Goal: Task Accomplishment & Management: Complete application form

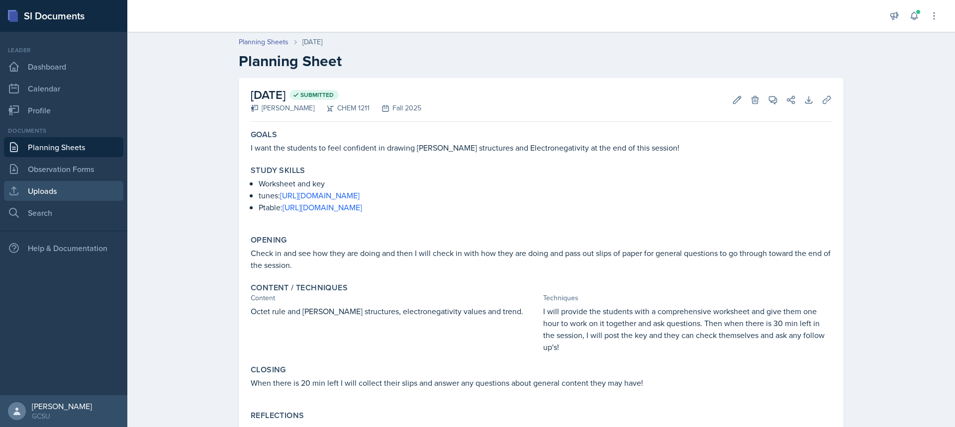
click at [41, 190] on link "Uploads" at bounding box center [63, 191] width 119 height 20
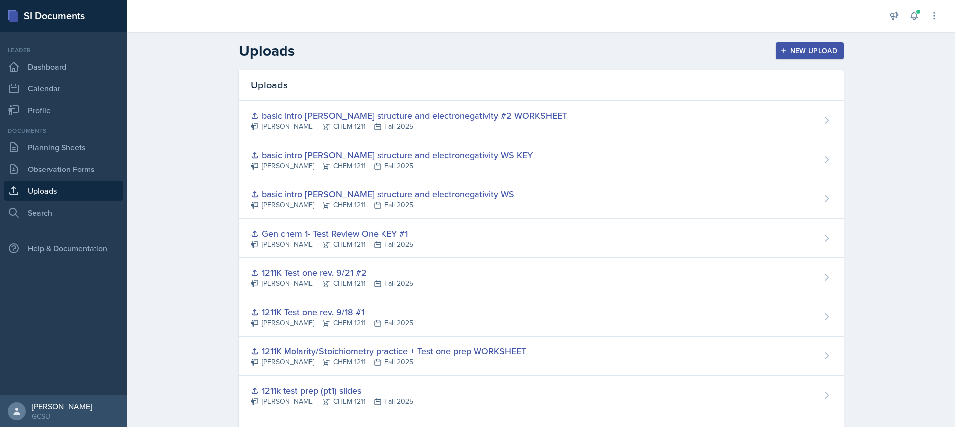
click at [805, 45] on button "New Upload" at bounding box center [810, 50] width 68 height 17
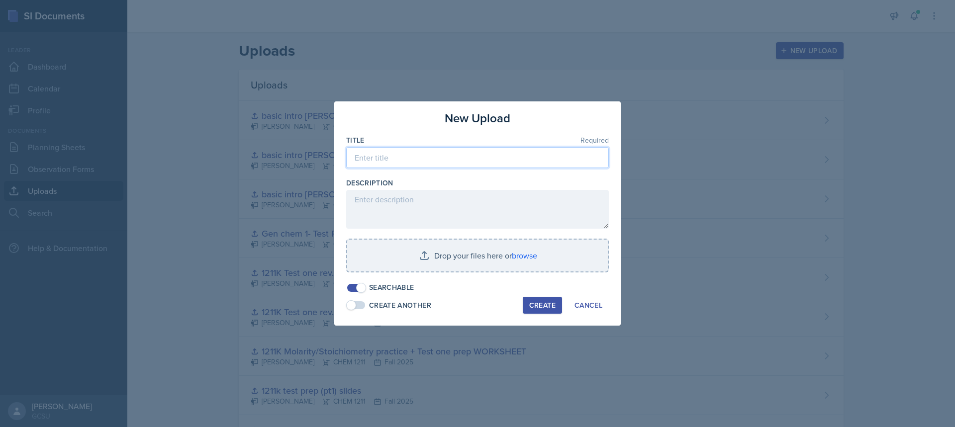
click at [366, 160] on input at bounding box center [477, 157] width 263 height 21
click at [380, 158] on input "Vesper blank chart" at bounding box center [477, 157] width 263 height 21
type input "Vesper practice- blank chart"
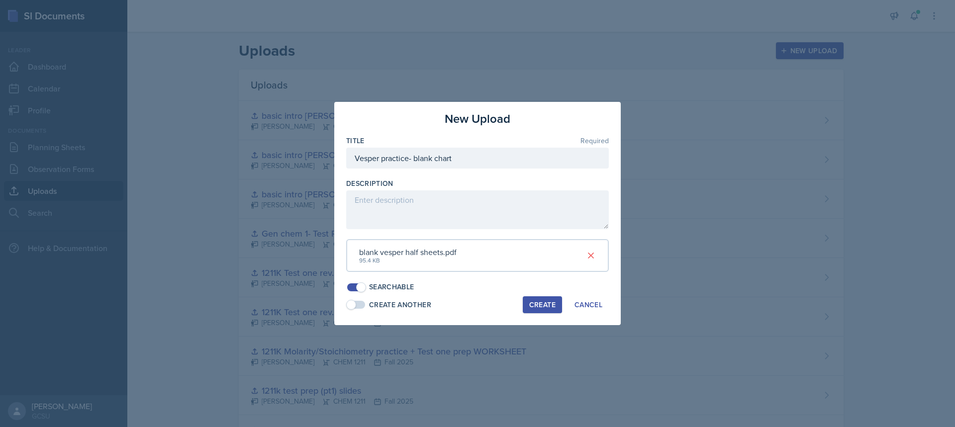
click at [533, 310] on button "Create" at bounding box center [542, 305] width 39 height 17
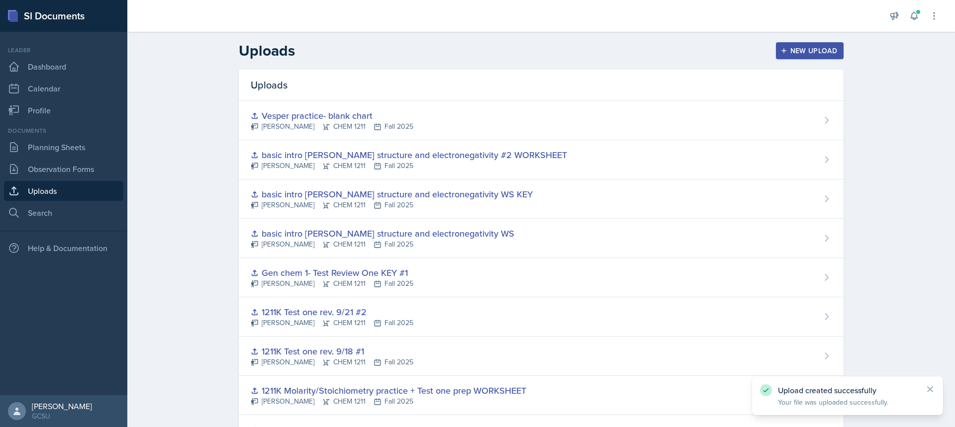
click at [792, 54] on div "New Upload" at bounding box center [810, 51] width 55 height 8
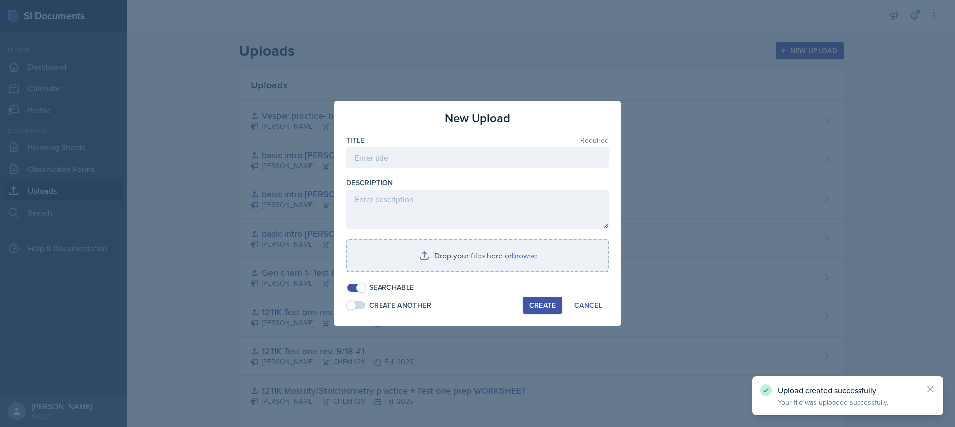
click at [502, 146] on div "Title Required" at bounding box center [477, 156] width 263 height 43
click at [498, 158] on input at bounding box center [477, 157] width 263 height 21
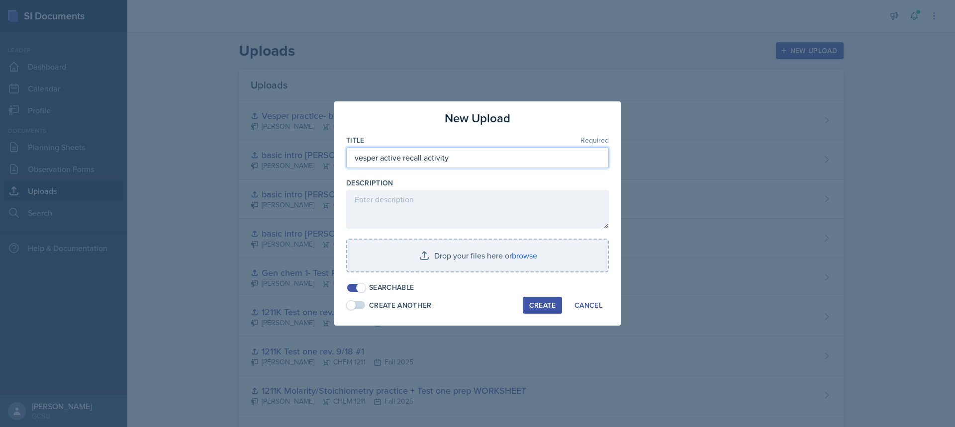
type input "vesper active recall activity"
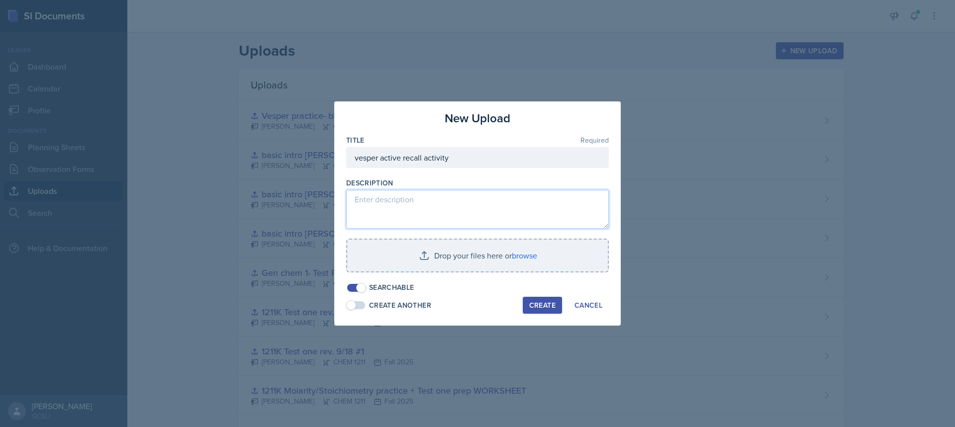
click at [459, 200] on textarea at bounding box center [477, 209] width 263 height 39
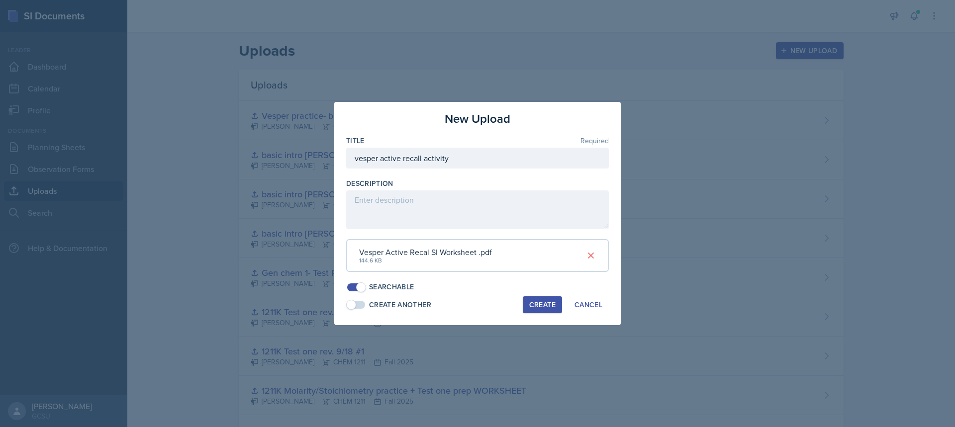
click at [549, 306] on div "Create" at bounding box center [542, 305] width 26 height 8
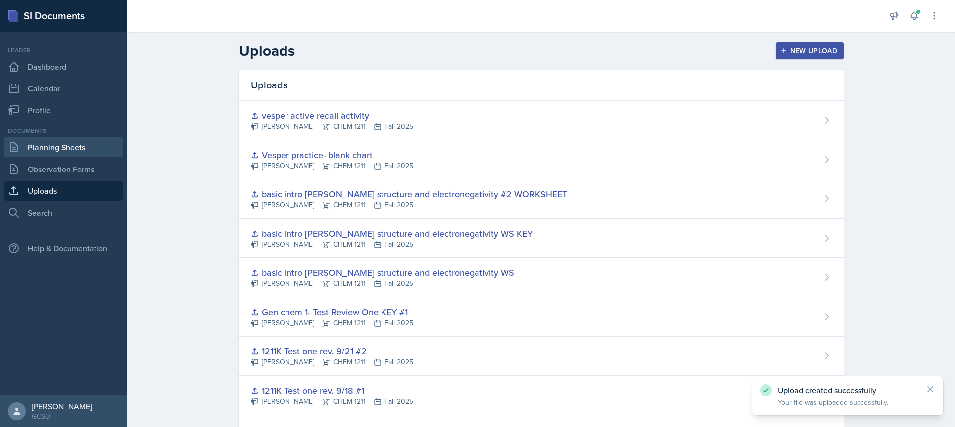
click at [33, 146] on link "Planning Sheets" at bounding box center [63, 147] width 119 height 20
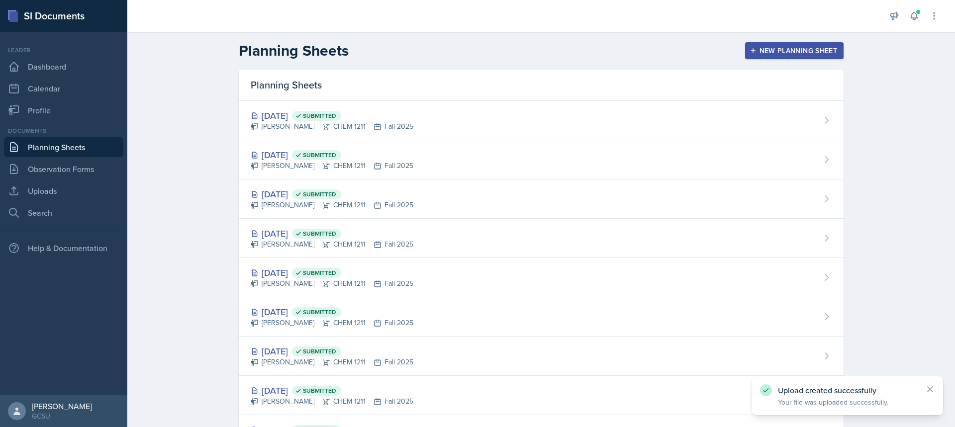
drag, startPoint x: 824, startPoint y: 49, endPoint x: 766, endPoint y: 52, distance: 57.8
click at [824, 49] on div "New Planning Sheet" at bounding box center [795, 51] width 86 height 8
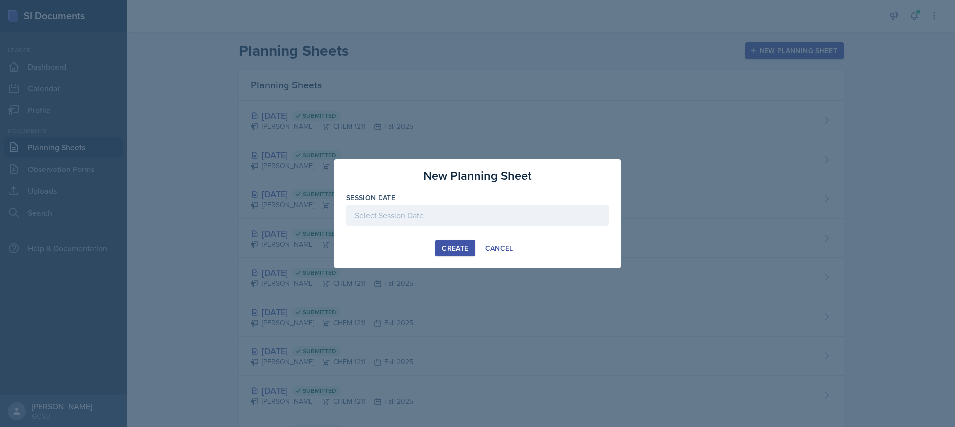
click at [498, 237] on div "New Planning Sheet Session Date September 2025 31 1 2 3 4 5 6 7 8 9 10 11 12 13…" at bounding box center [477, 213] width 287 height 109
click at [501, 248] on div "Cancel" at bounding box center [500, 248] width 28 height 8
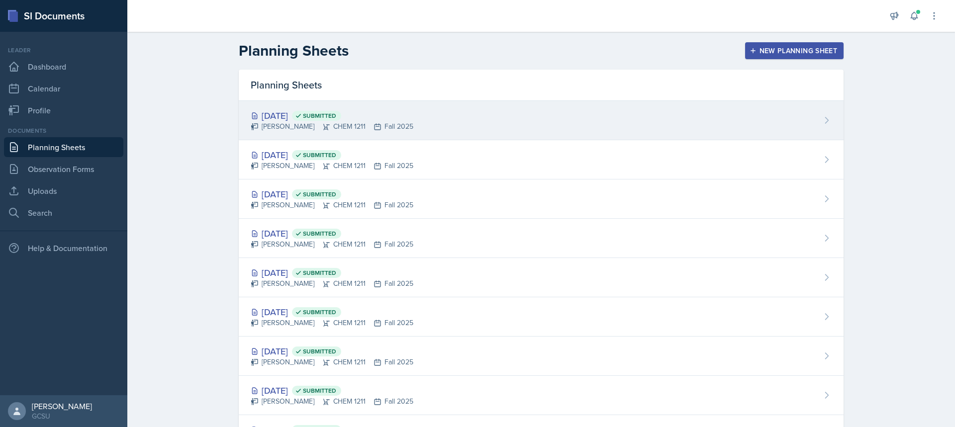
click at [443, 128] on div "[DATE] Submitted [PERSON_NAME] CHEM 1211 Fall 2025" at bounding box center [541, 120] width 605 height 39
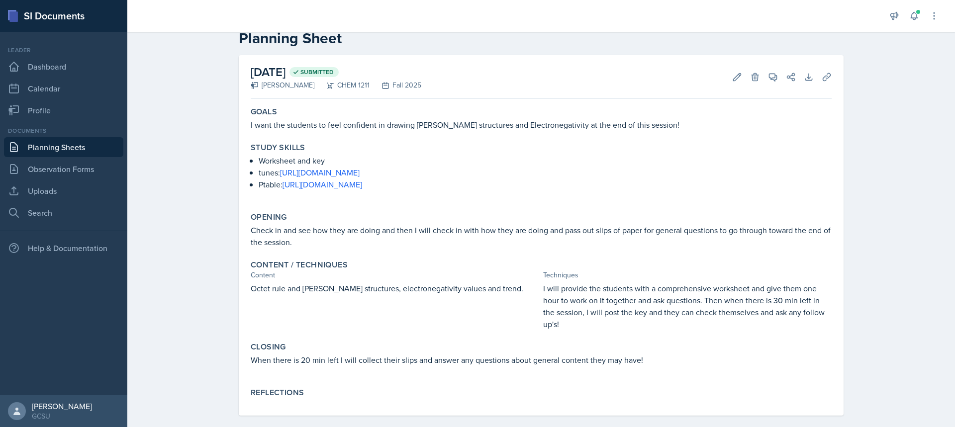
scroll to position [35, 0]
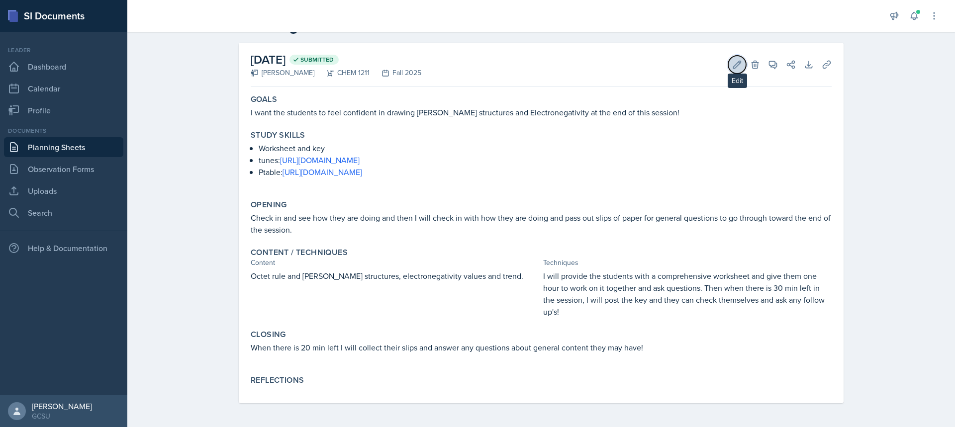
click at [733, 62] on icon at bounding box center [738, 65] width 10 height 10
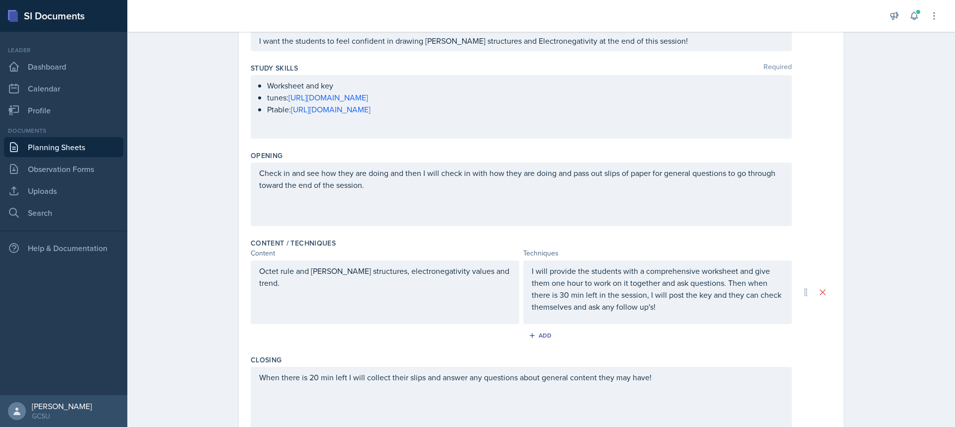
scroll to position [248, 0]
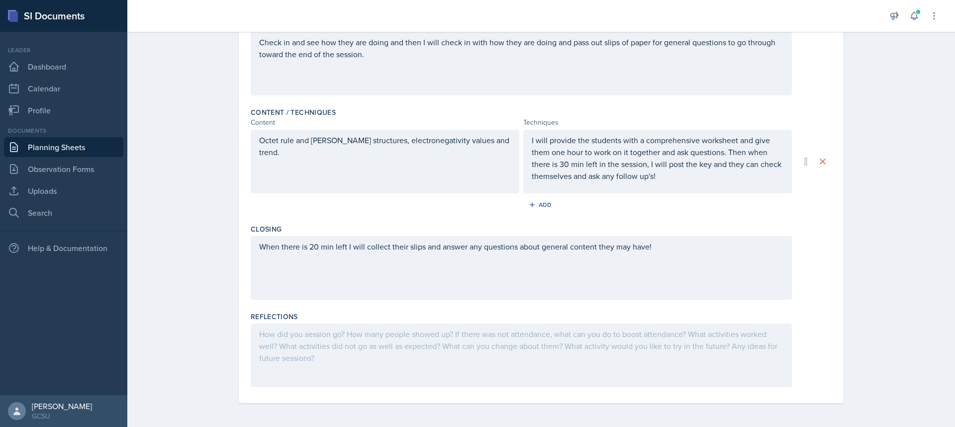
click at [501, 346] on div at bounding box center [521, 356] width 541 height 64
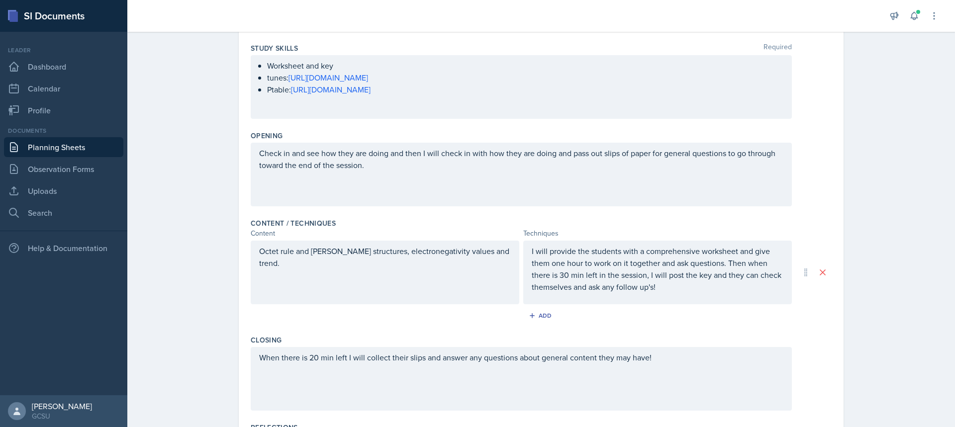
scroll to position [0, 0]
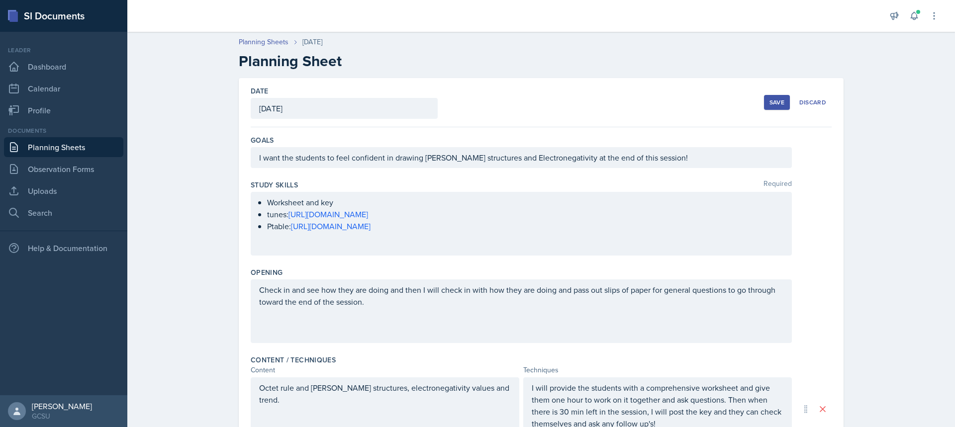
click at [780, 103] on div "Save" at bounding box center [777, 103] width 15 height 8
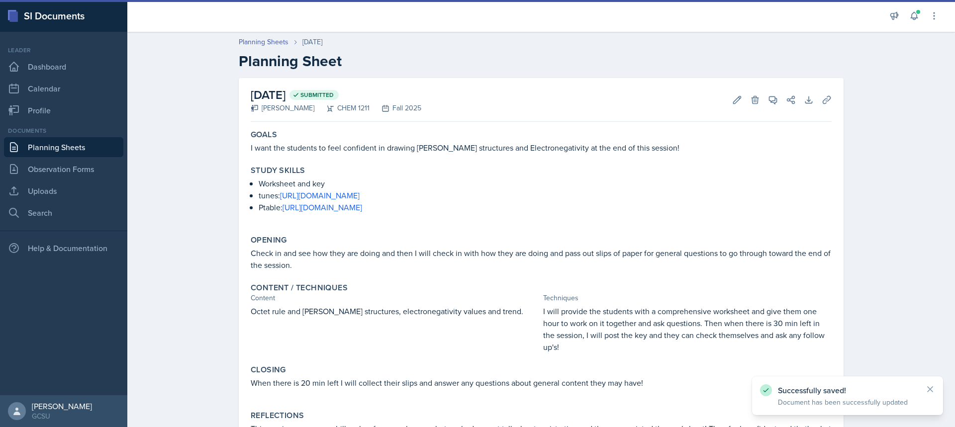
click at [53, 142] on link "Planning Sheets" at bounding box center [63, 147] width 119 height 20
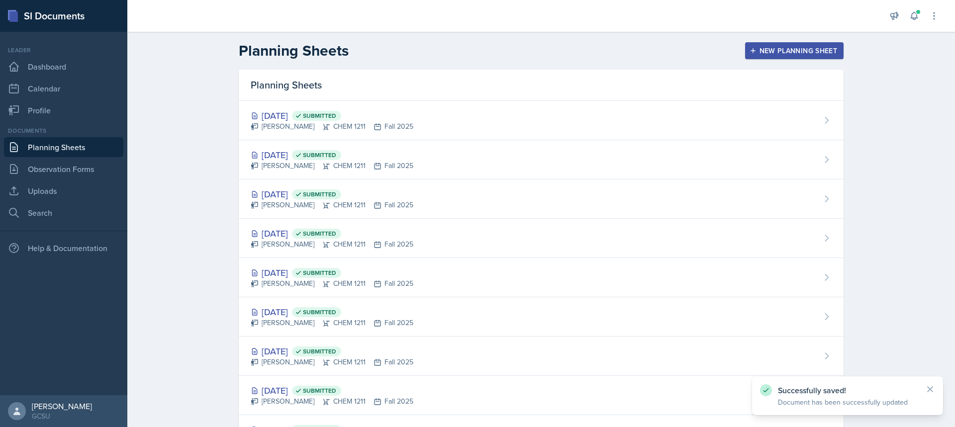
click at [809, 47] on div "New Planning Sheet" at bounding box center [795, 51] width 86 height 8
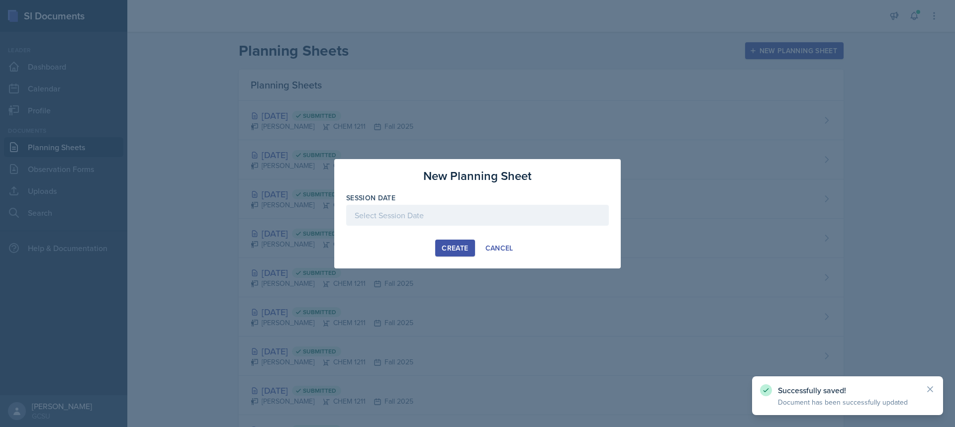
click at [407, 221] on div at bounding box center [477, 215] width 263 height 21
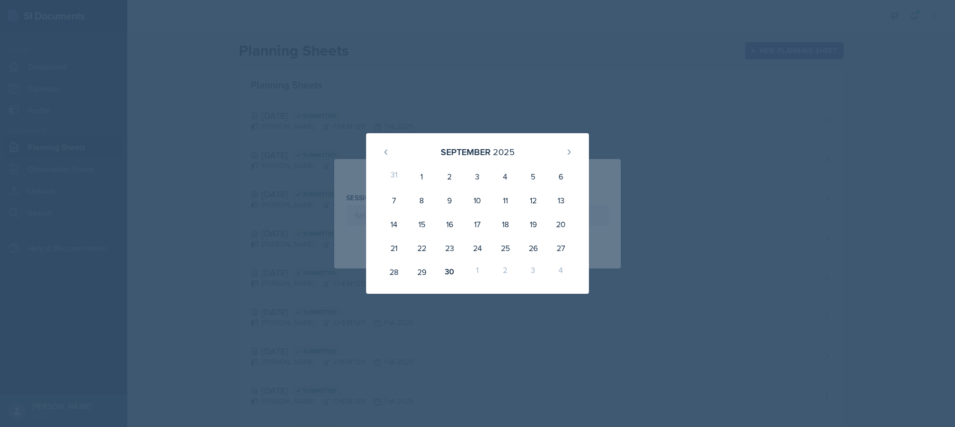
drag, startPoint x: 511, startPoint y: 271, endPoint x: 510, endPoint y: 266, distance: 5.1
click at [511, 271] on div "2" at bounding box center [506, 272] width 28 height 24
click at [567, 158] on button at bounding box center [569, 152] width 16 height 16
click at [510, 184] on div "2" at bounding box center [506, 177] width 28 height 24
type input "[DATE]"
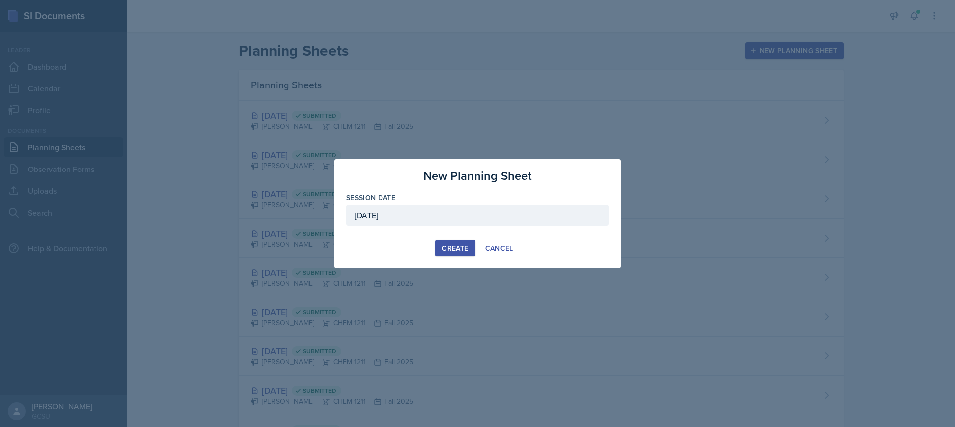
click at [456, 250] on div "Create" at bounding box center [455, 248] width 26 height 8
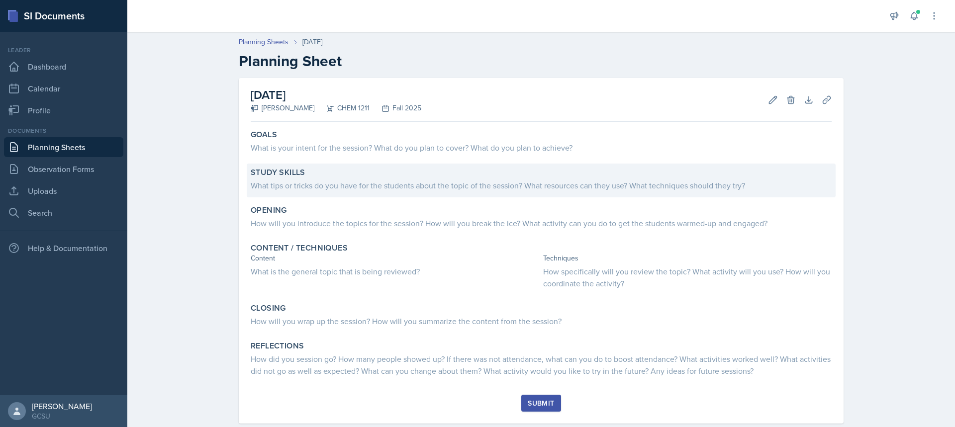
click at [297, 187] on div "What tips or tricks do you have for the students about the topic of the session…" at bounding box center [541, 186] width 581 height 12
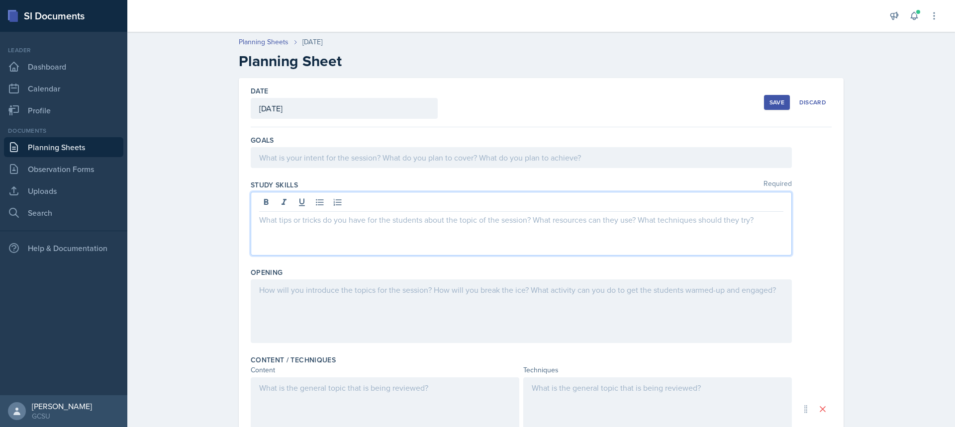
click at [306, 201] on div at bounding box center [521, 224] width 541 height 64
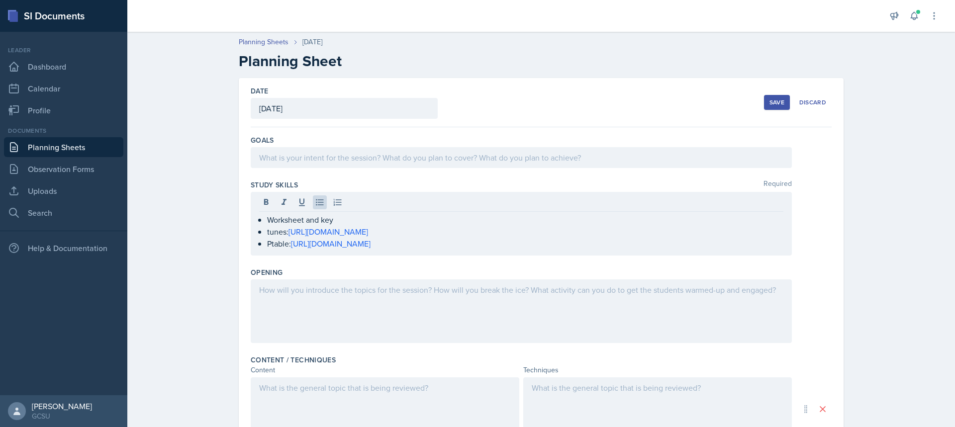
click at [323, 306] on div at bounding box center [521, 312] width 541 height 64
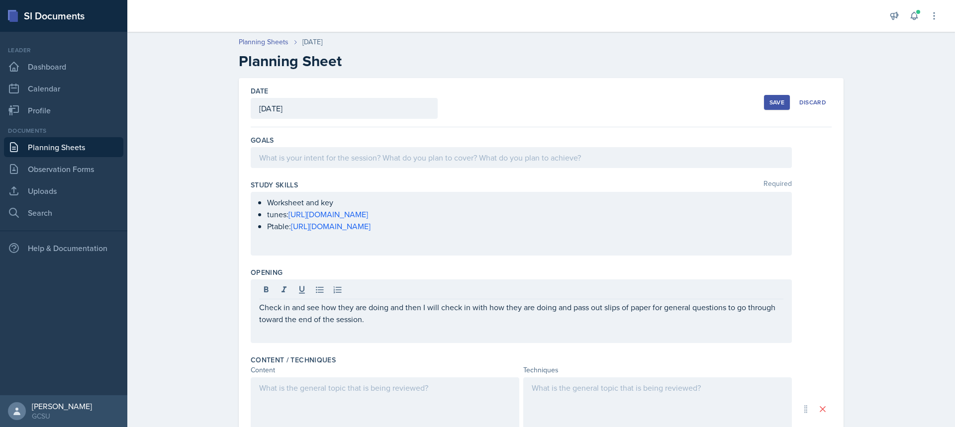
click at [634, 407] on div at bounding box center [658, 410] width 269 height 64
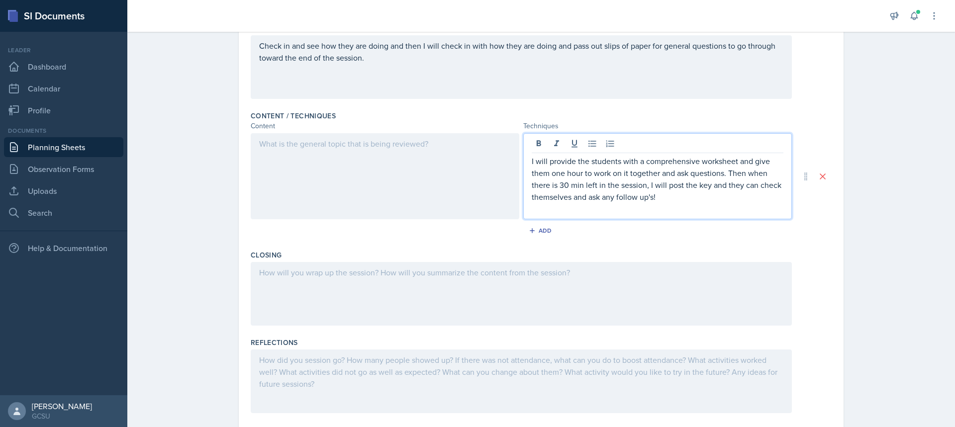
scroll to position [270, 0]
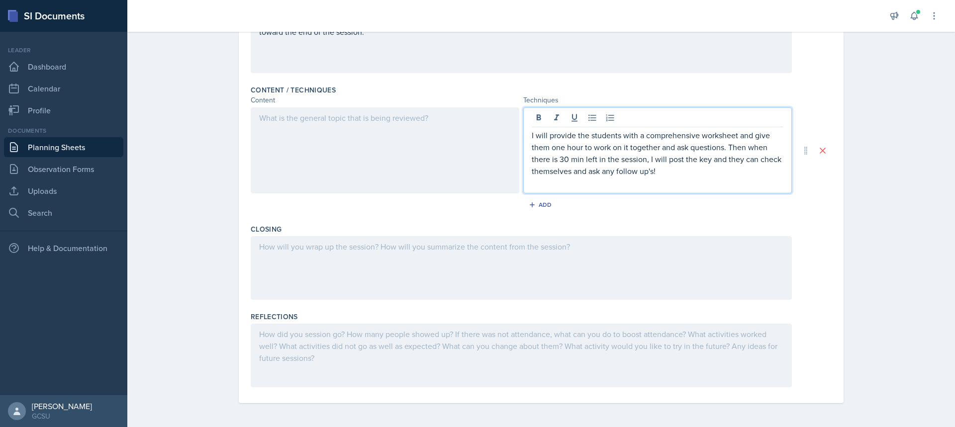
click at [333, 270] on div at bounding box center [521, 268] width 541 height 64
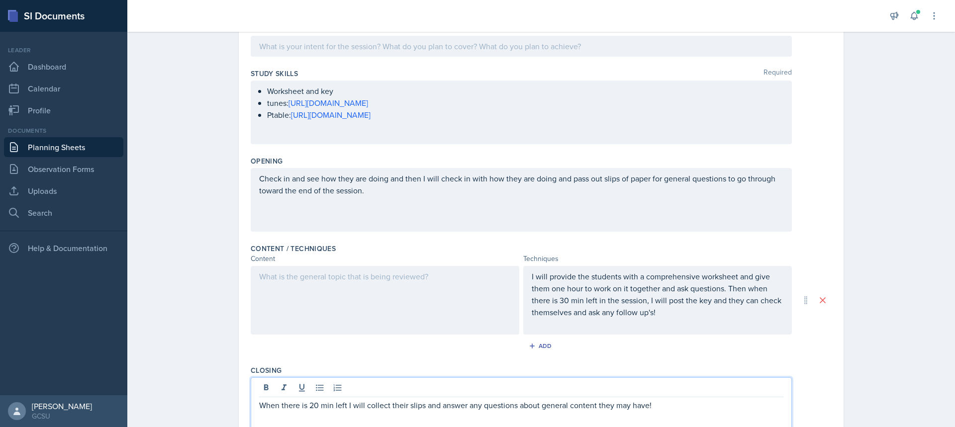
scroll to position [0, 0]
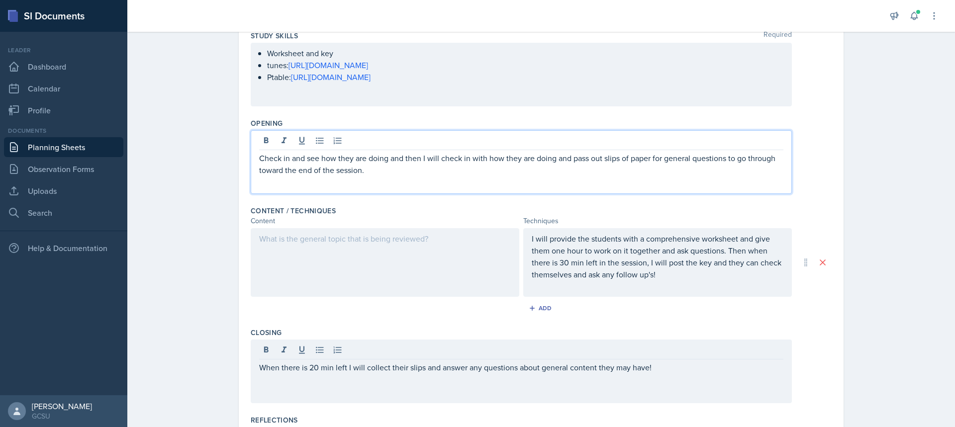
click at [362, 176] on p at bounding box center [521, 182] width 525 height 12
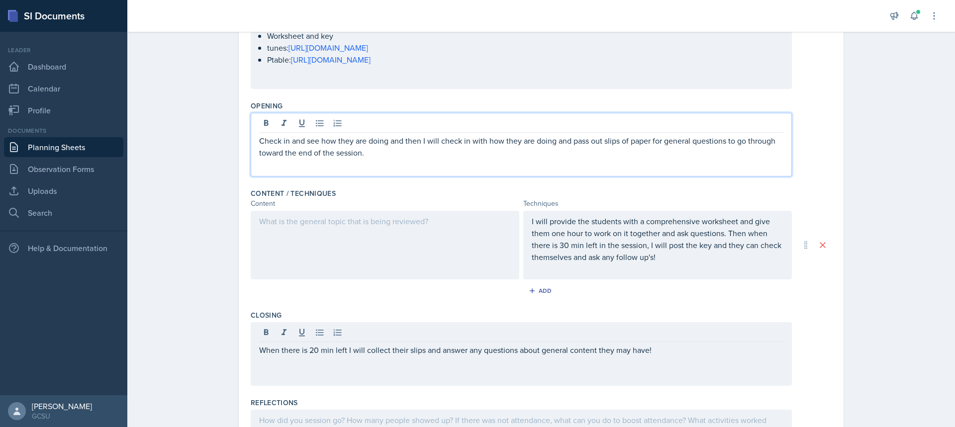
click at [361, 171] on div "Check in and see how they are doing and then I will check in with how they are …" at bounding box center [521, 145] width 541 height 64
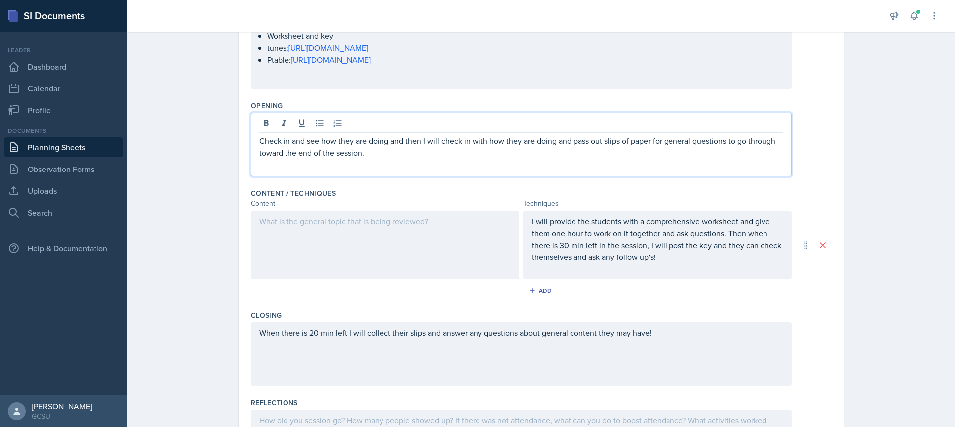
click at [361, 171] on div "Check in and see how they are doing and then I will check in with how they are …" at bounding box center [521, 145] width 541 height 64
click at [365, 156] on p "Check in and see how they are doing and then I will check in with how they are …" at bounding box center [521, 147] width 525 height 24
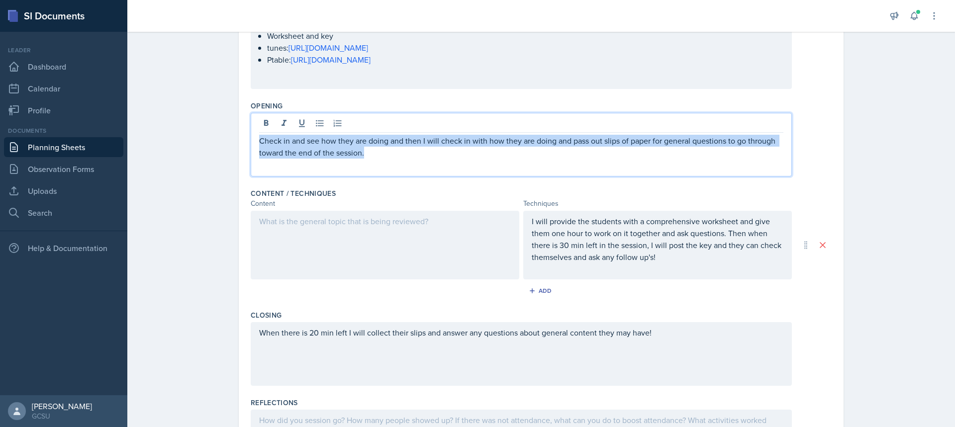
click at [365, 156] on p "Check in and see how they are doing and then I will check in with how they are …" at bounding box center [521, 147] width 525 height 24
click at [471, 156] on p "Check in and see how they are doing and then I will check in with how they are …" at bounding box center [521, 147] width 525 height 24
click at [404, 139] on p "Check in and see how they are doing and then I will check in with how they are …" at bounding box center [521, 147] width 525 height 24
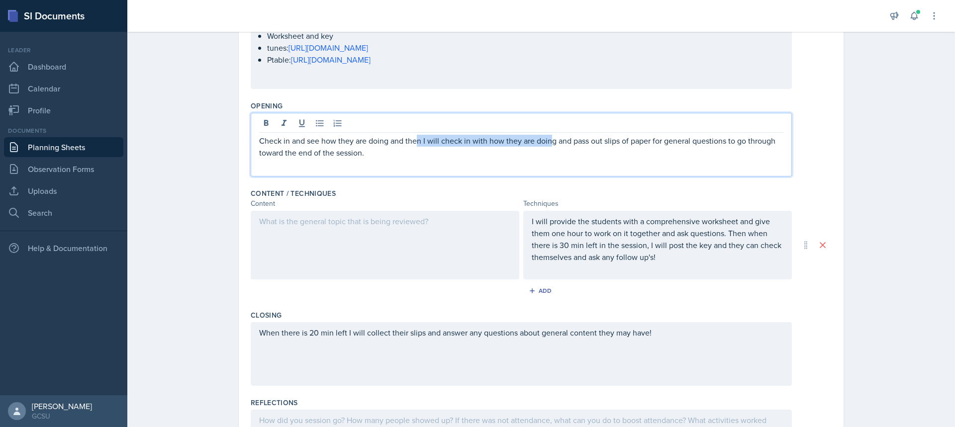
drag, startPoint x: 416, startPoint y: 141, endPoint x: 549, endPoint y: 131, distance: 133.8
click at [549, 131] on div "Check in and see how they are doing and then I will check in with how they are …" at bounding box center [521, 145] width 541 height 64
click at [550, 142] on p "Check in and see how they are doing and then I will check in with how they are …" at bounding box center [521, 147] width 525 height 24
click at [613, 143] on p "Check in and see how they are doing and then I will check in with how they are …" at bounding box center [521, 147] width 525 height 24
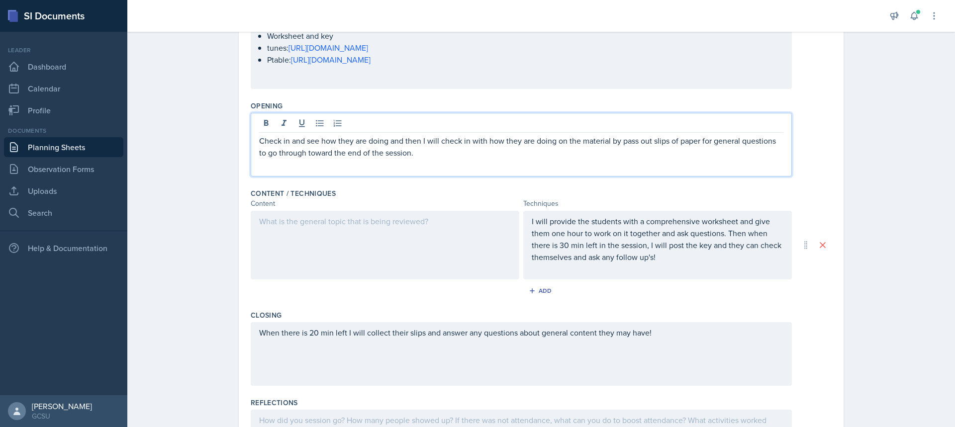
click at [635, 142] on p "Check in and see how they are doing and then I will check in with how they are …" at bounding box center [521, 147] width 525 height 24
click at [492, 166] on p at bounding box center [521, 165] width 525 height 12
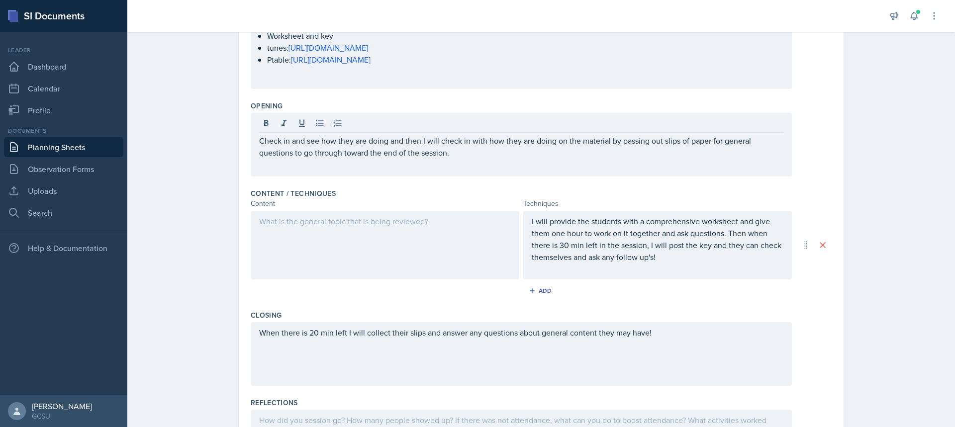
click at [422, 256] on div at bounding box center [385, 245] width 269 height 69
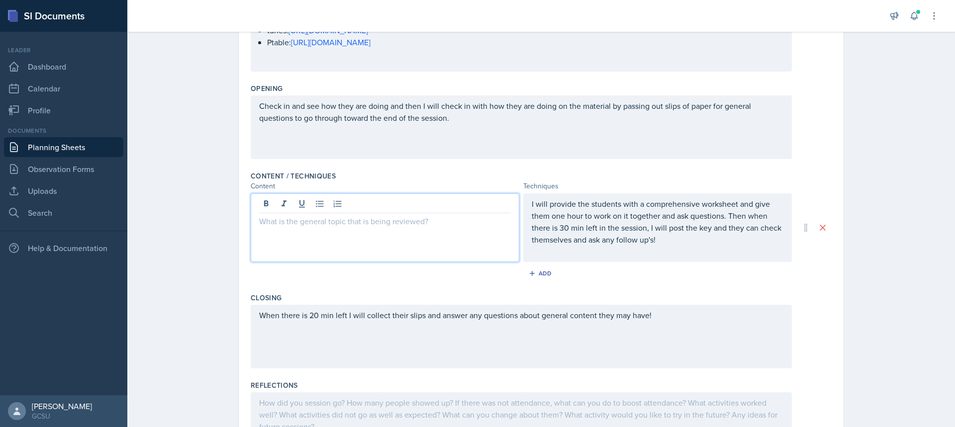
click at [690, 106] on div "Check in and see how they are doing and then I will check in with how they are …" at bounding box center [521, 128] width 541 height 64
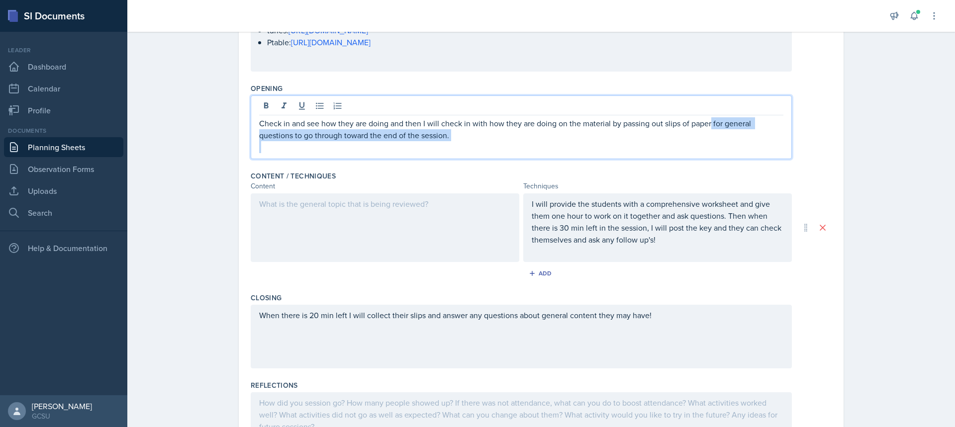
drag, startPoint x: 708, startPoint y: 121, endPoint x: 734, endPoint y: 151, distance: 39.1
click at [734, 151] on div "Check in and see how they are doing and then I will check in with how they are …" at bounding box center [521, 135] width 525 height 36
click at [551, 132] on p "Check in and see how they are doing and then I will check in with how they are …" at bounding box center [521, 129] width 525 height 24
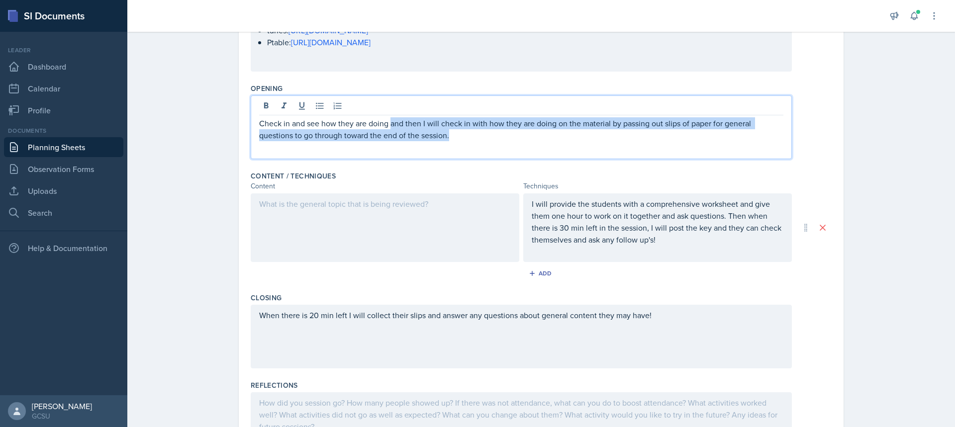
drag, startPoint x: 387, startPoint y: 121, endPoint x: 471, endPoint y: 133, distance: 84.9
click at [471, 133] on p "Check in and see how they are doing and then I will check in with how they are …" at bounding box center [521, 129] width 525 height 24
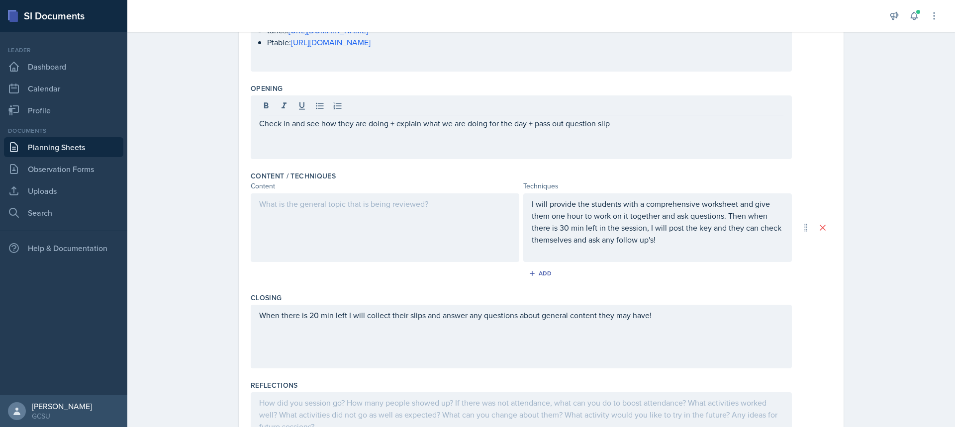
click at [543, 308] on div "When there is 20 min left I will collect their slips and answer any questions a…" at bounding box center [521, 337] width 541 height 64
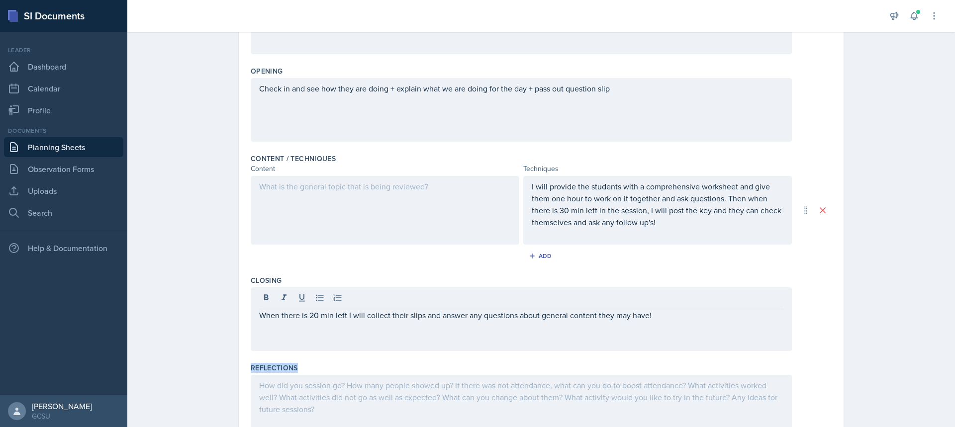
click at [543, 308] on div "When there is 20 min left I will collect their slips and answer any questions a…" at bounding box center [521, 320] width 541 height 64
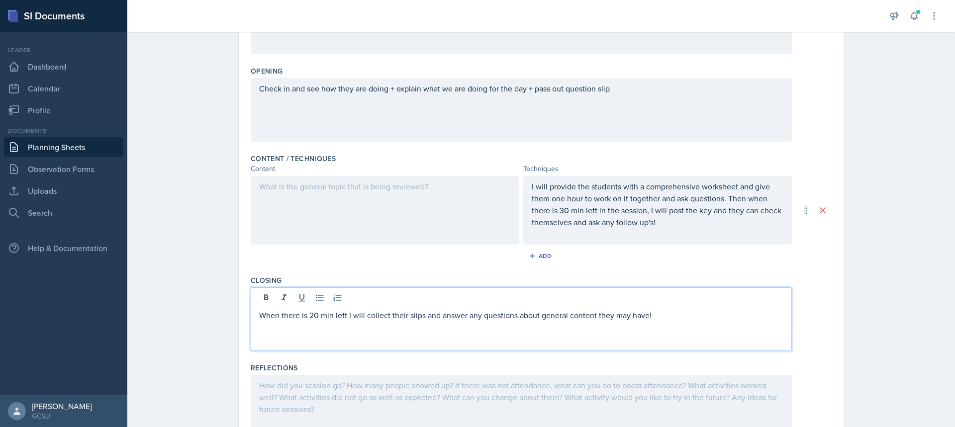
click at [420, 313] on p "When there is 20 min left I will collect their slips and answer any questions a…" at bounding box center [521, 316] width 525 height 12
click at [308, 313] on p "When there is 20 min left I will collect their slips with any confusion points …" at bounding box center [521, 316] width 525 height 12
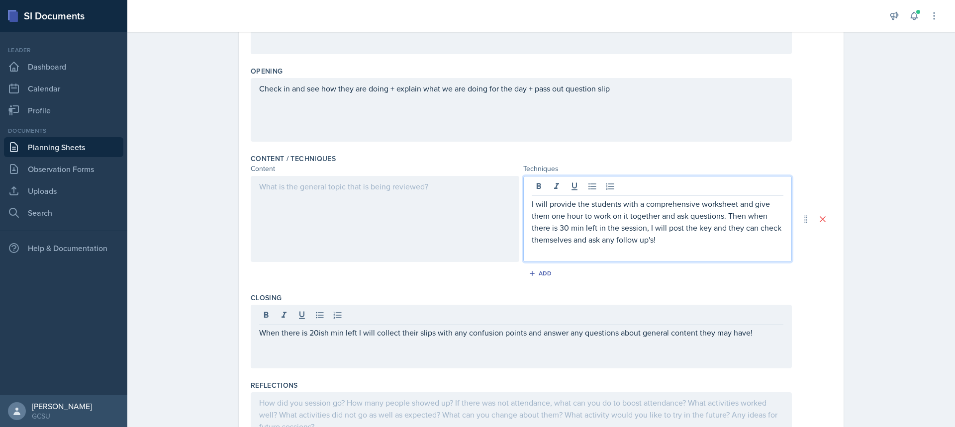
scroll to position [219, 0]
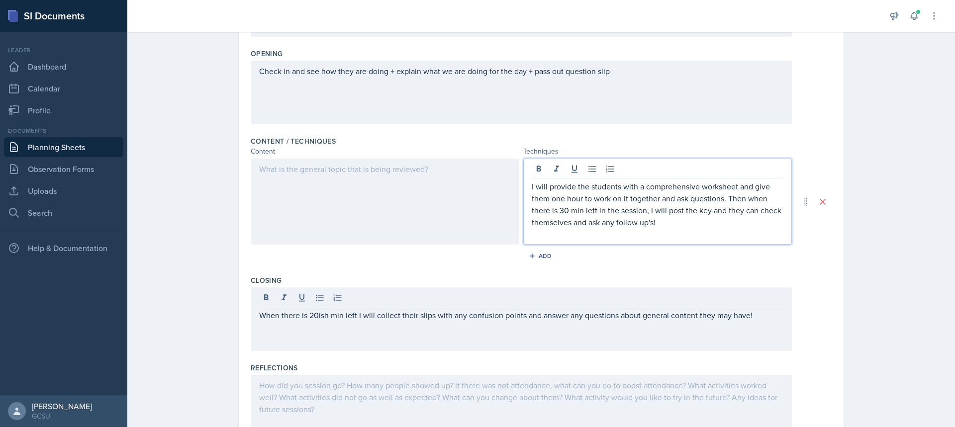
click at [613, 196] on p "I will provide the students with a comprehensive worksheet and give them one ho…" at bounding box center [658, 205] width 252 height 48
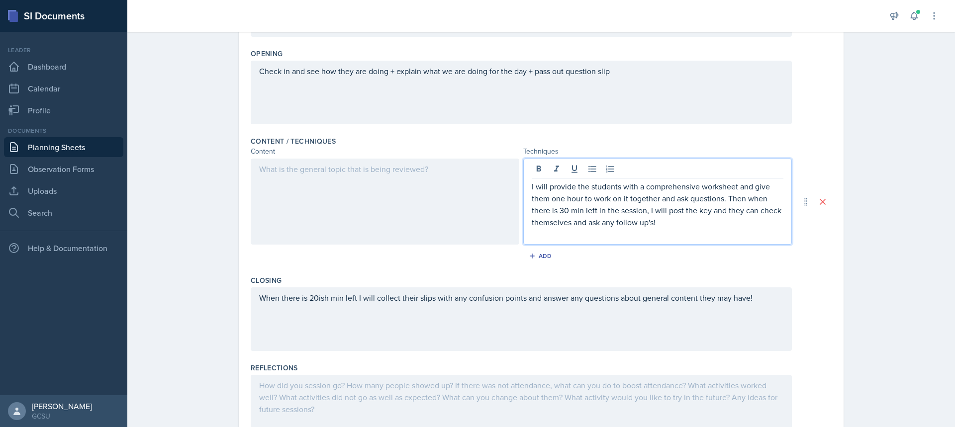
click at [559, 210] on p "I will provide the students with a comprehensive worksheet and give them one ho…" at bounding box center [658, 205] width 252 height 48
click at [649, 218] on p "I will provide the students with a comprehensive worksheet and give them one ho…" at bounding box center [658, 205] width 252 height 48
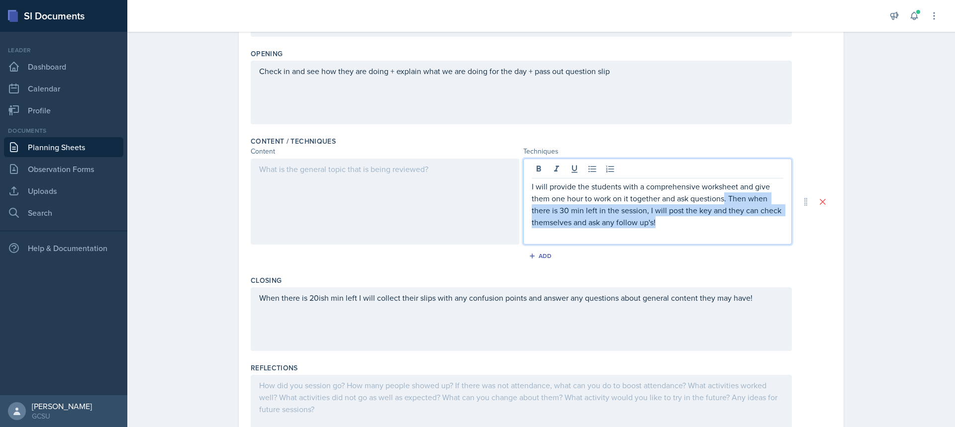
drag, startPoint x: 723, startPoint y: 198, endPoint x: 784, endPoint y: 219, distance: 65.0
click at [784, 219] on div "I will provide the students with a comprehensive worksheet and give them one ho…" at bounding box center [658, 202] width 269 height 86
click at [624, 223] on p "I will provide the students with a comprehensive worksheet and give them one ho…" at bounding box center [658, 205] width 252 height 48
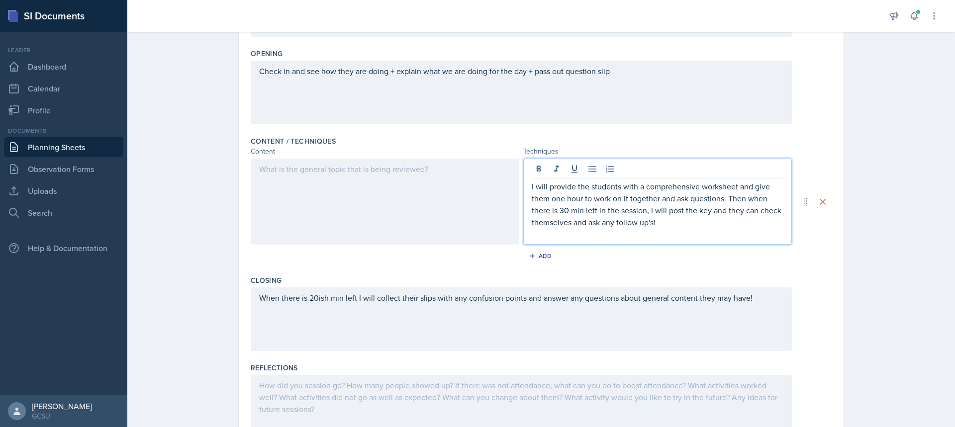
click at [563, 212] on p "I will provide the students with a comprehensive worksheet and give them one ho…" at bounding box center [658, 205] width 252 height 48
click at [575, 221] on p "I will provide the students with a comprehensive worksheet and give them one ho…" at bounding box center [658, 205] width 252 height 48
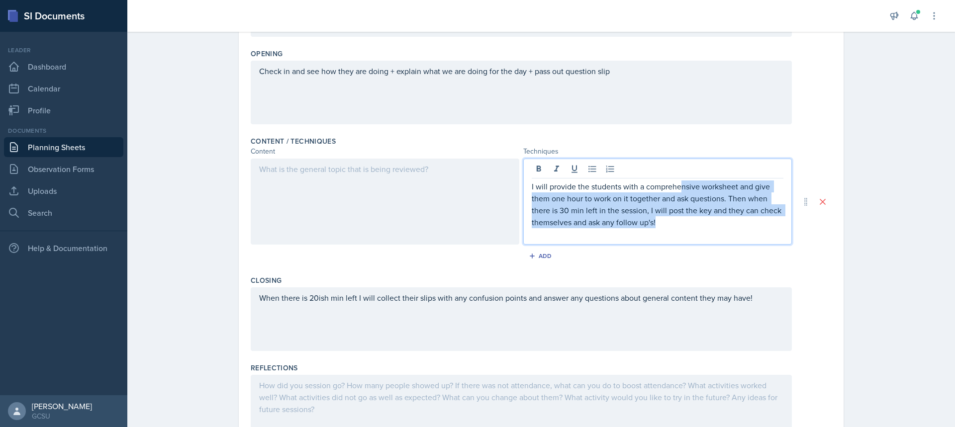
drag, startPoint x: 712, startPoint y: 221, endPoint x: 678, endPoint y: 185, distance: 50.0
click at [678, 185] on p "I will provide the students with a comprehensive worksheet and give them one ho…" at bounding box center [658, 205] width 252 height 48
click at [689, 215] on p "I will provide the students with a comprehensive worksheet and give them one ho…" at bounding box center [658, 205] width 252 height 48
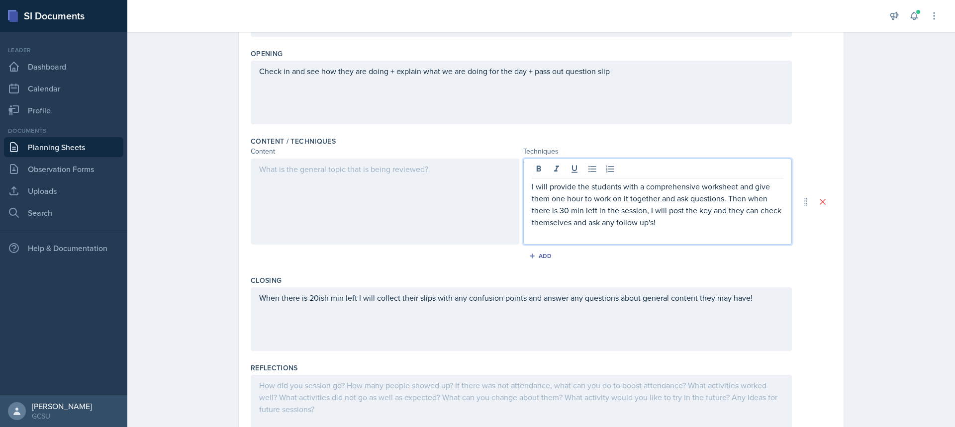
click at [658, 227] on p "I will provide the students with a comprehensive worksheet and give them one ho…" at bounding box center [658, 205] width 252 height 48
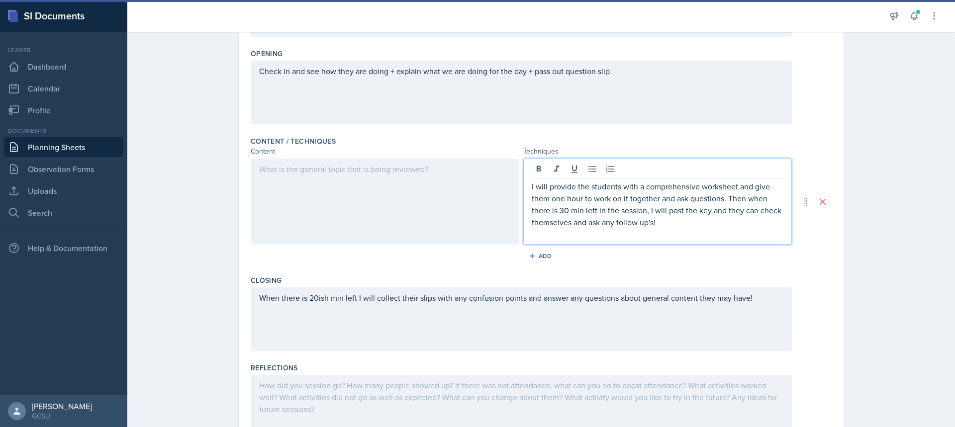
click at [614, 319] on div "When there is 20ish min left I will collect their slips with any confusion poin…" at bounding box center [521, 320] width 541 height 64
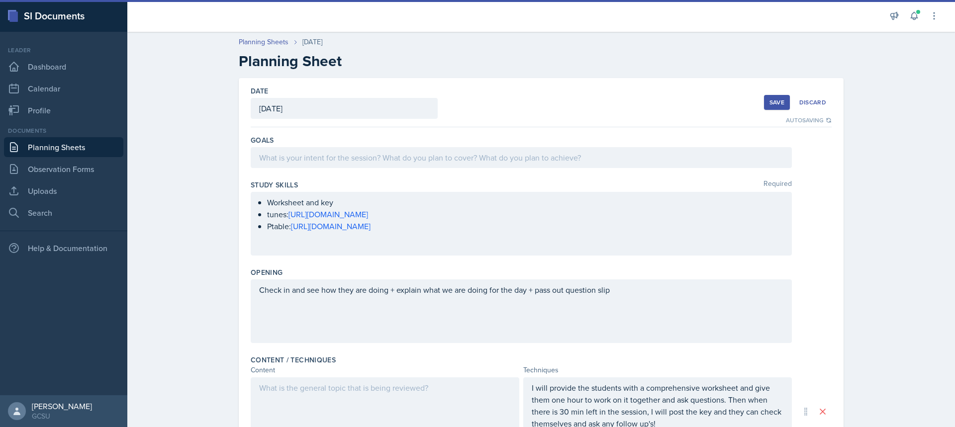
scroll to position [0, 0]
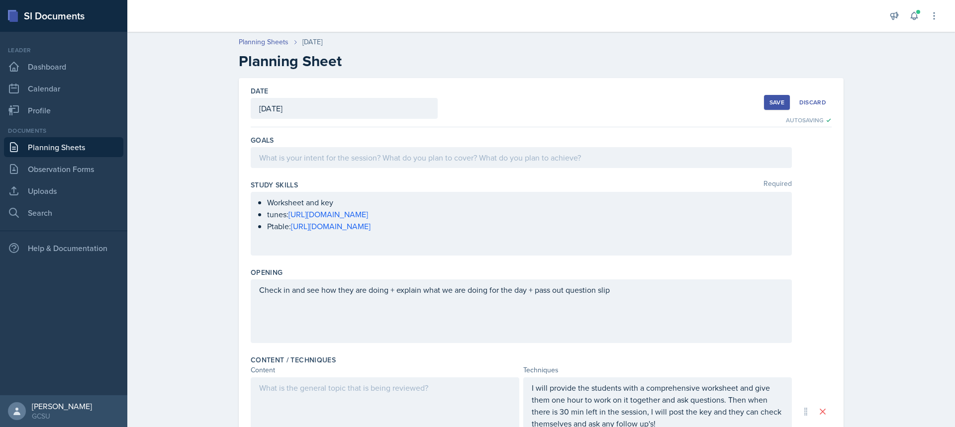
click at [475, 228] on ul "Worksheet and key tunes: [URL][DOMAIN_NAME] Ptable: [URL][DOMAIN_NAME]" at bounding box center [525, 215] width 517 height 36
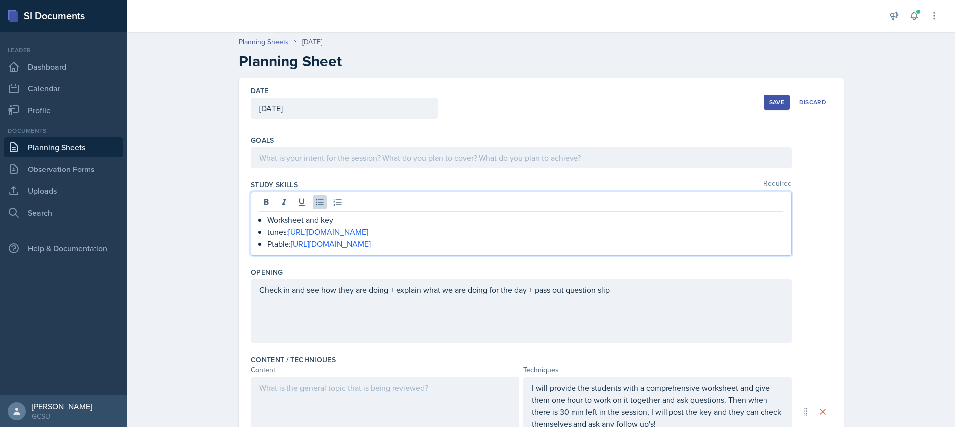
click at [783, 102] on button "Save" at bounding box center [777, 102] width 26 height 15
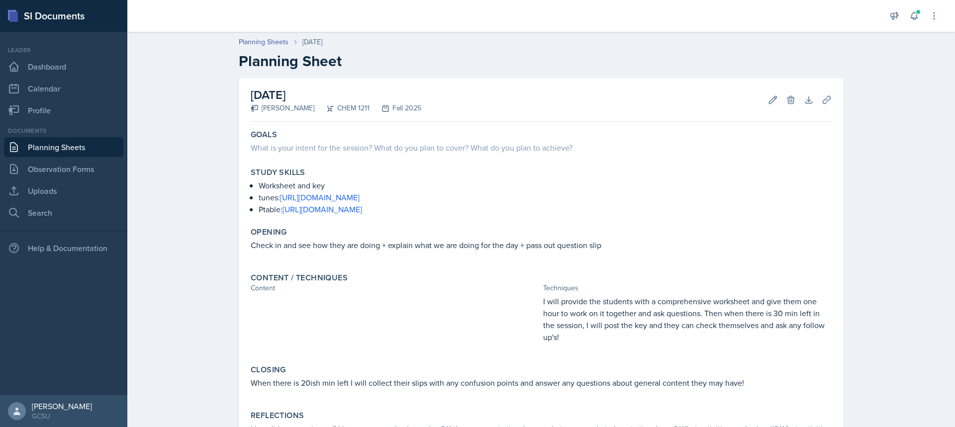
click at [41, 138] on link "Planning Sheets" at bounding box center [63, 147] width 119 height 20
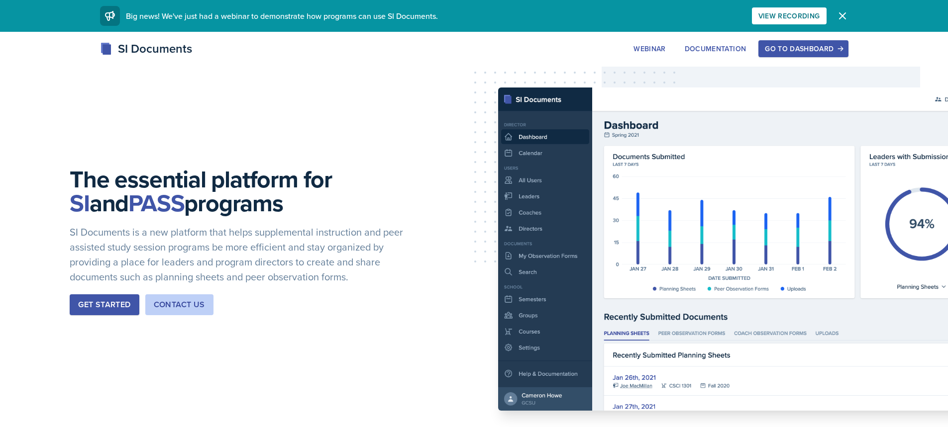
click at [787, 50] on div "Go to Dashboard" at bounding box center [803, 49] width 77 height 8
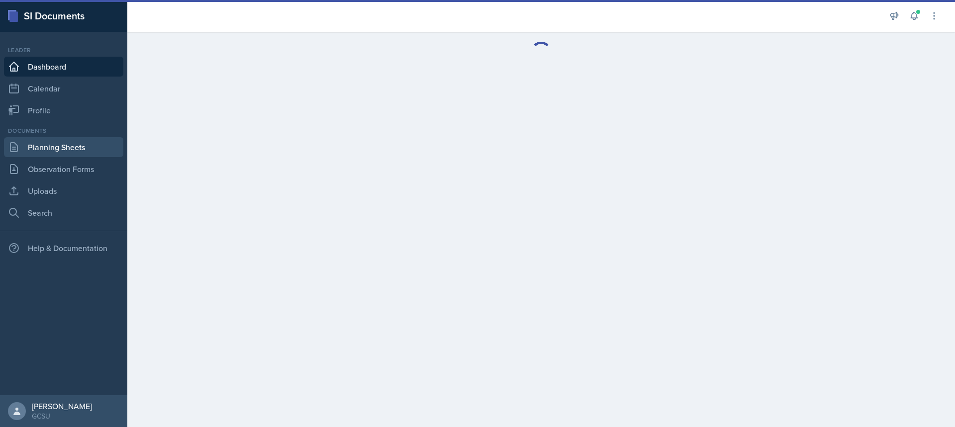
click at [105, 155] on link "Planning Sheets" at bounding box center [63, 147] width 119 height 20
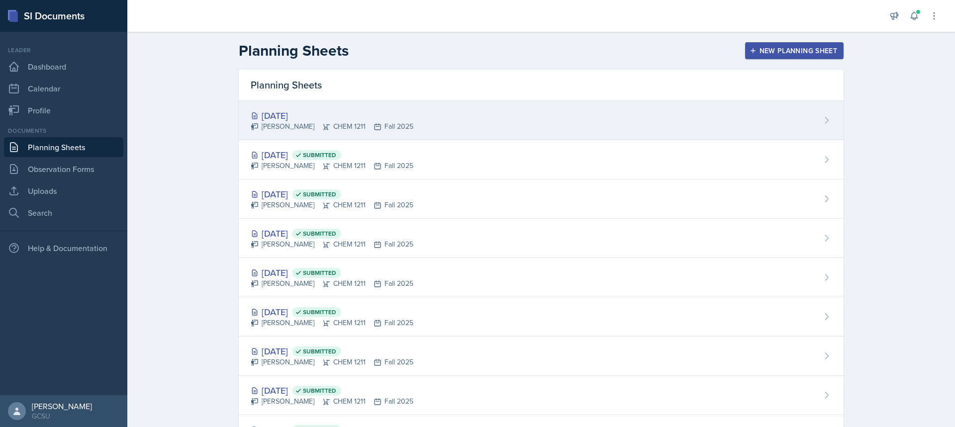
click at [523, 122] on div "[DATE] [PERSON_NAME] CHEM 1211 Fall 2025" at bounding box center [541, 120] width 605 height 39
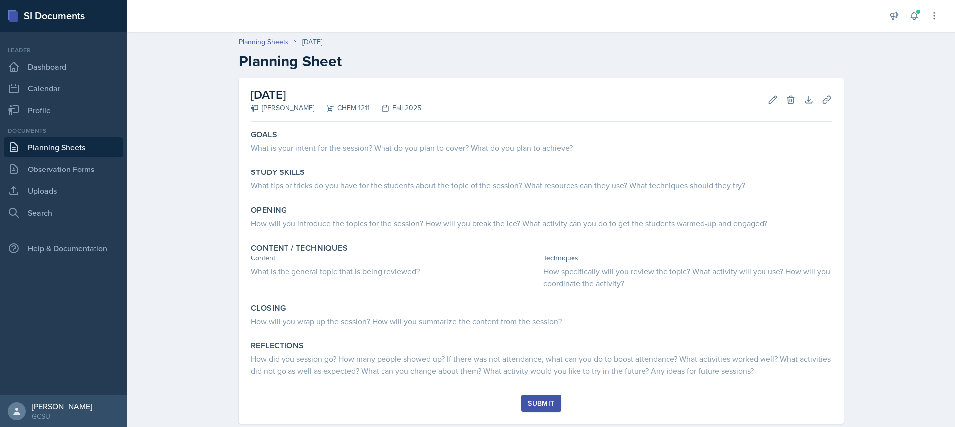
scroll to position [20, 0]
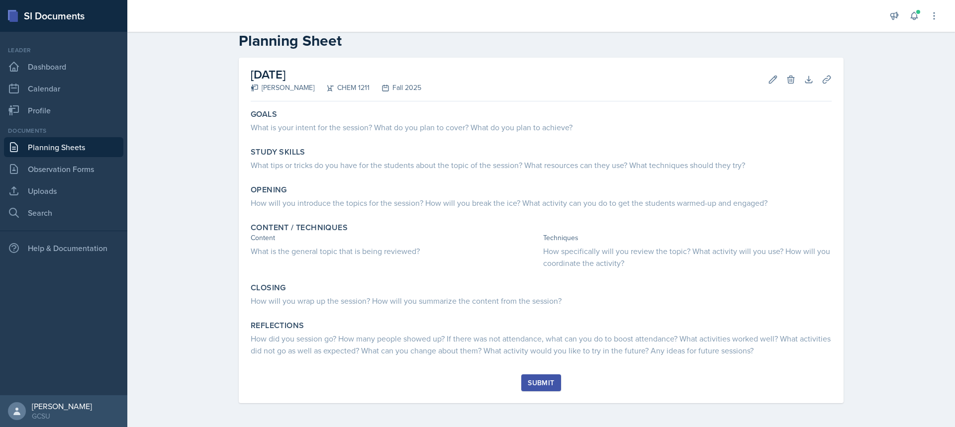
click at [47, 150] on link "Planning Sheets" at bounding box center [63, 147] width 119 height 20
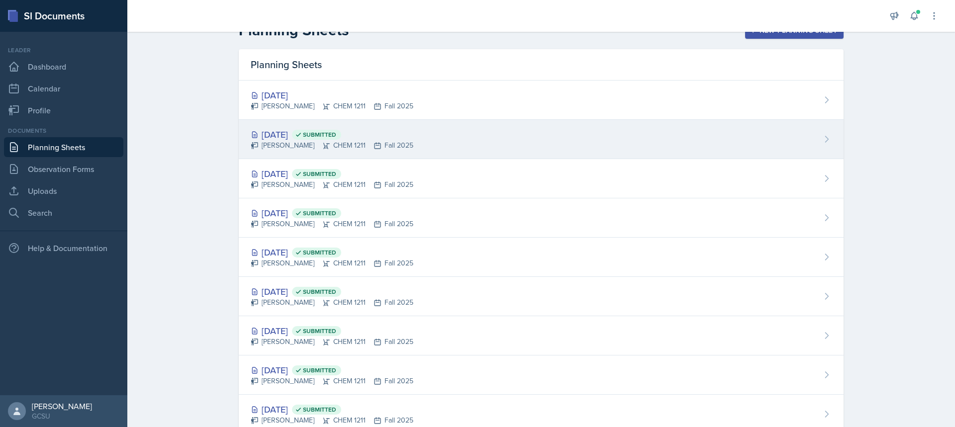
click at [310, 137] on div "[DATE] Submitted" at bounding box center [332, 134] width 163 height 13
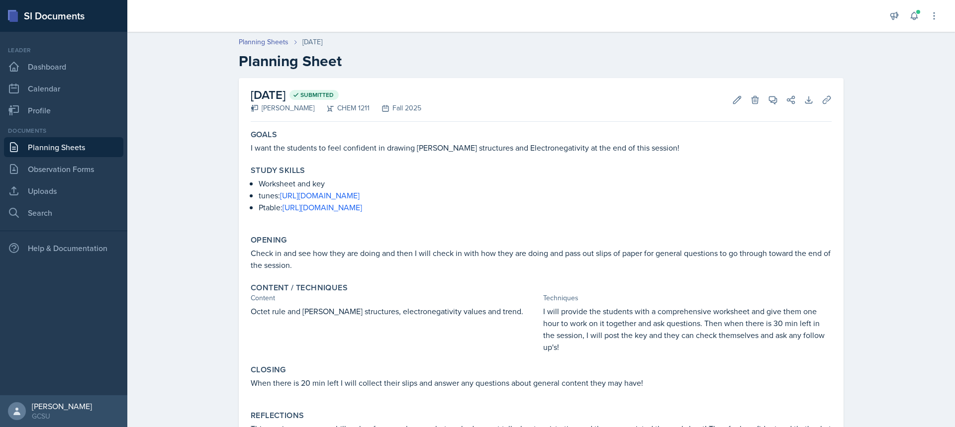
drag, startPoint x: 435, startPoint y: 210, endPoint x: 242, endPoint y: 183, distance: 194.9
click at [242, 183] on div "[DATE] Submitted [PERSON_NAME] CHEM 1211 Fall 2025 Edit Delete View Comments Co…" at bounding box center [541, 270] width 605 height 385
copy ul "Worksheet and key tunes: [URL][DOMAIN_NAME] Ptable: [URL][DOMAIN_NAME]"
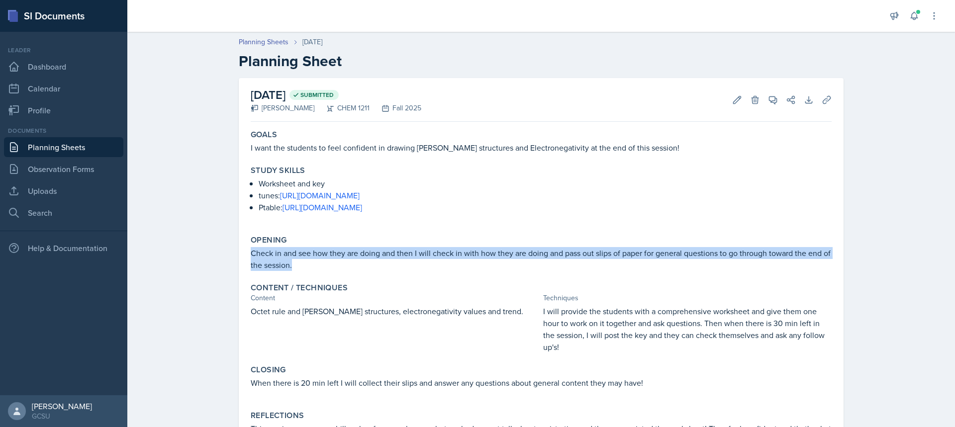
drag, startPoint x: 305, startPoint y: 268, endPoint x: 248, endPoint y: 257, distance: 58.3
click at [251, 257] on p "Check in and see how they are doing and then I will check in with how they are …" at bounding box center [541, 259] width 581 height 24
copy p "Check in and see how they are doing and then I will check in with how they are …"
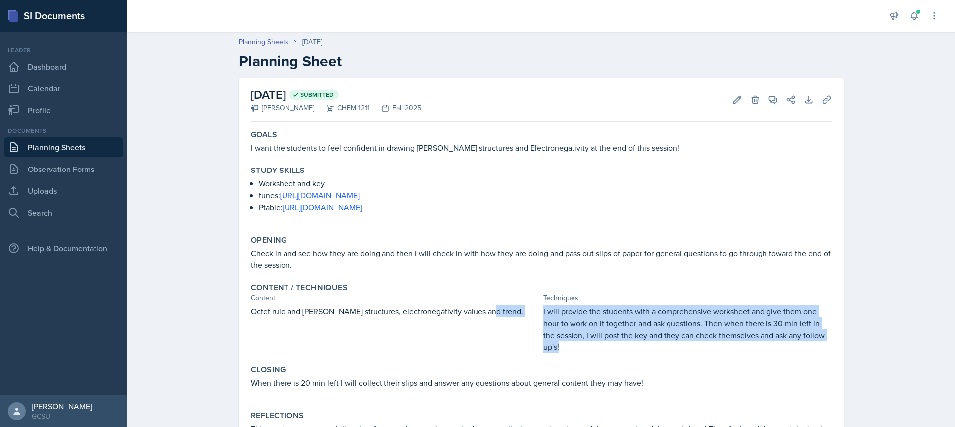
drag, startPoint x: 561, startPoint y: 349, endPoint x: 521, endPoint y: 314, distance: 53.7
click at [521, 314] on div "Octet rule and [PERSON_NAME] structures, electronegativity values and trend. I …" at bounding box center [541, 330] width 581 height 48
copy div "I will provide the students with a comprehensive worksheet and give them one ho…"
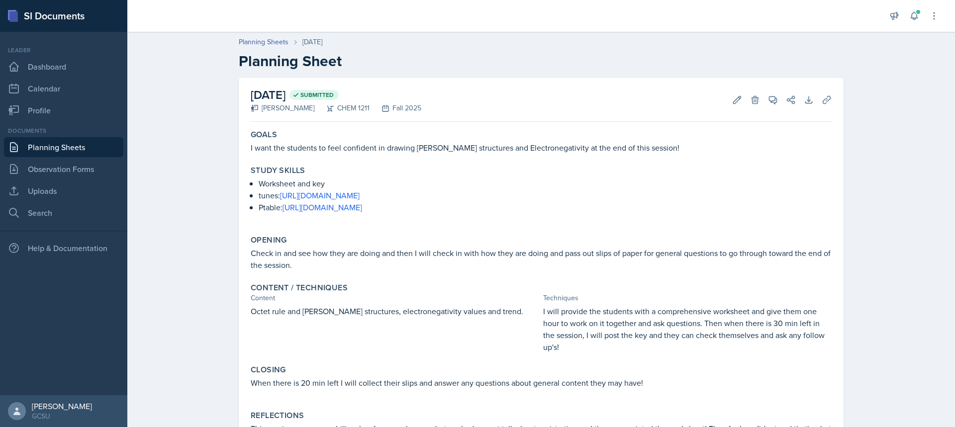
click at [407, 378] on p "When there is 20 min left I will collect their slips and answer any questions a…" at bounding box center [541, 383] width 581 height 12
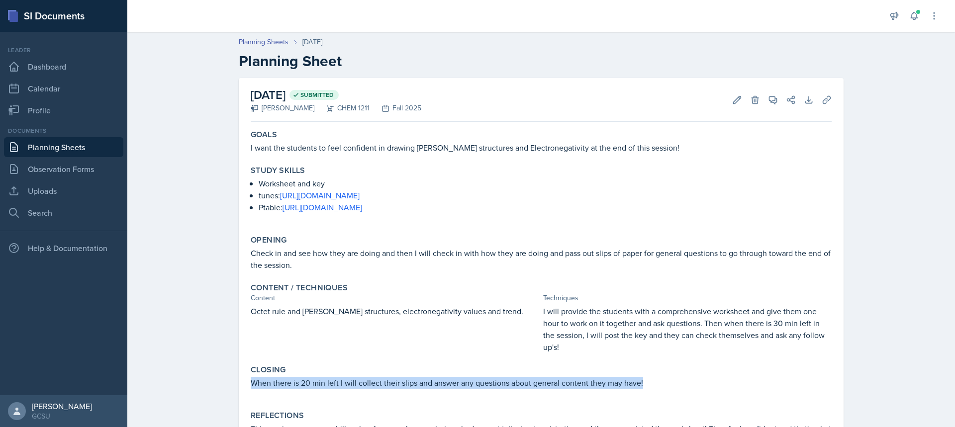
click at [407, 378] on p "When there is 20 min left I will collect their slips and answer any questions a…" at bounding box center [541, 383] width 581 height 12
copy p "When there is 20 min left I will collect their slips and answer any questions a…"
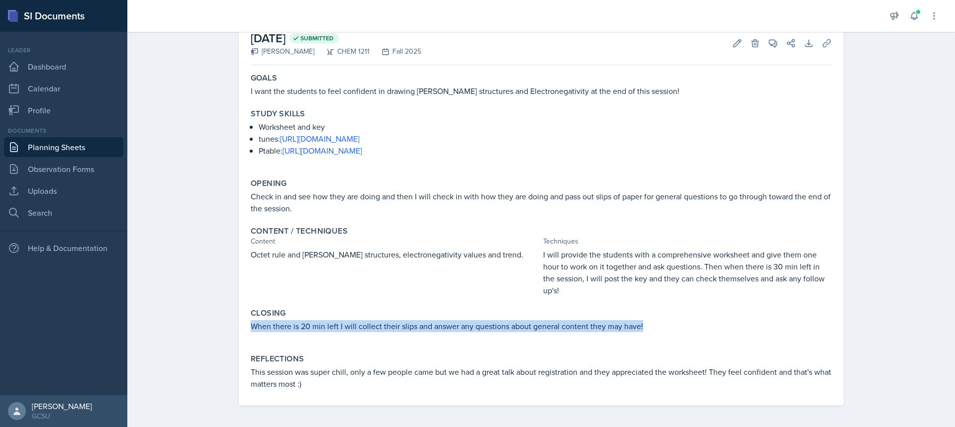
scroll to position [59, 0]
